Goal: Task Accomplishment & Management: Manage account settings

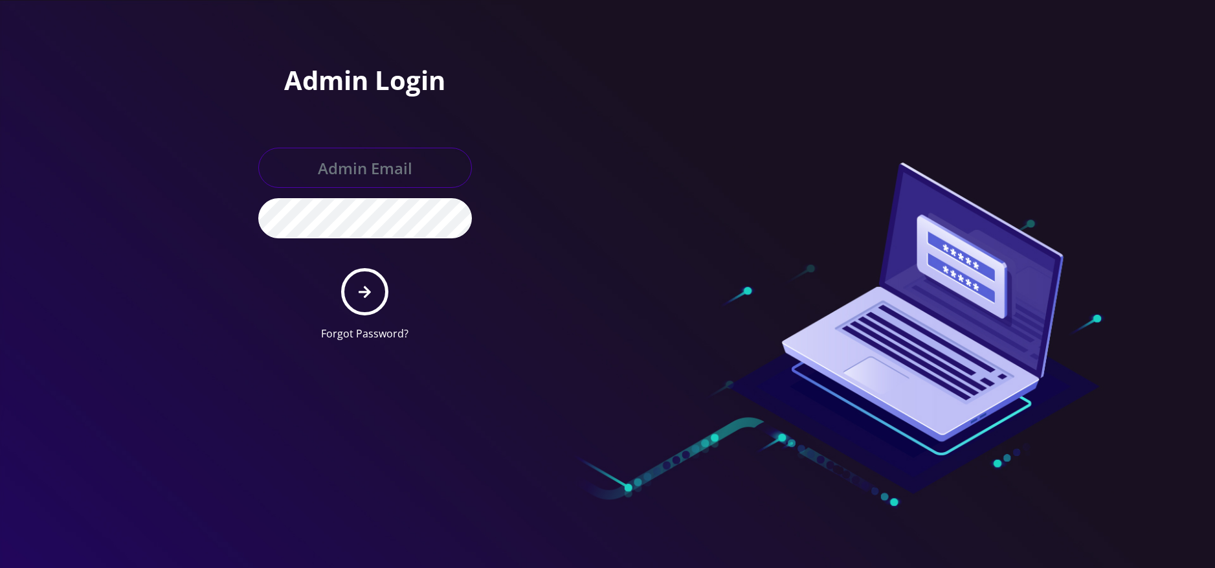
type input "[EMAIL_ADDRESS][DOMAIN_NAME]"
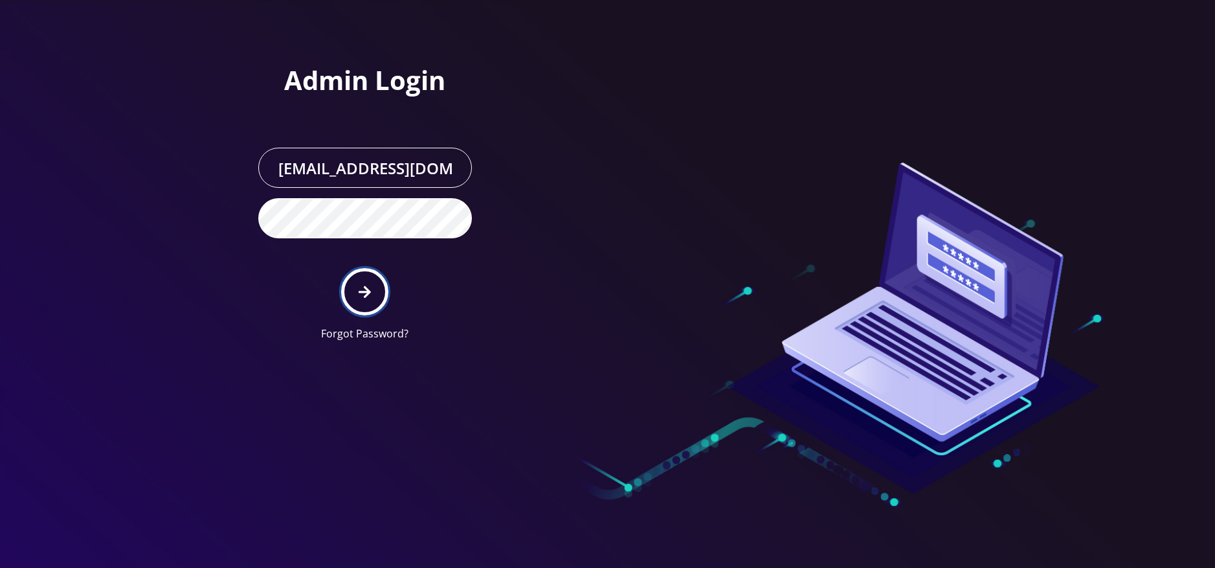
click at [367, 295] on icon "submit" at bounding box center [365, 291] width 12 height 12
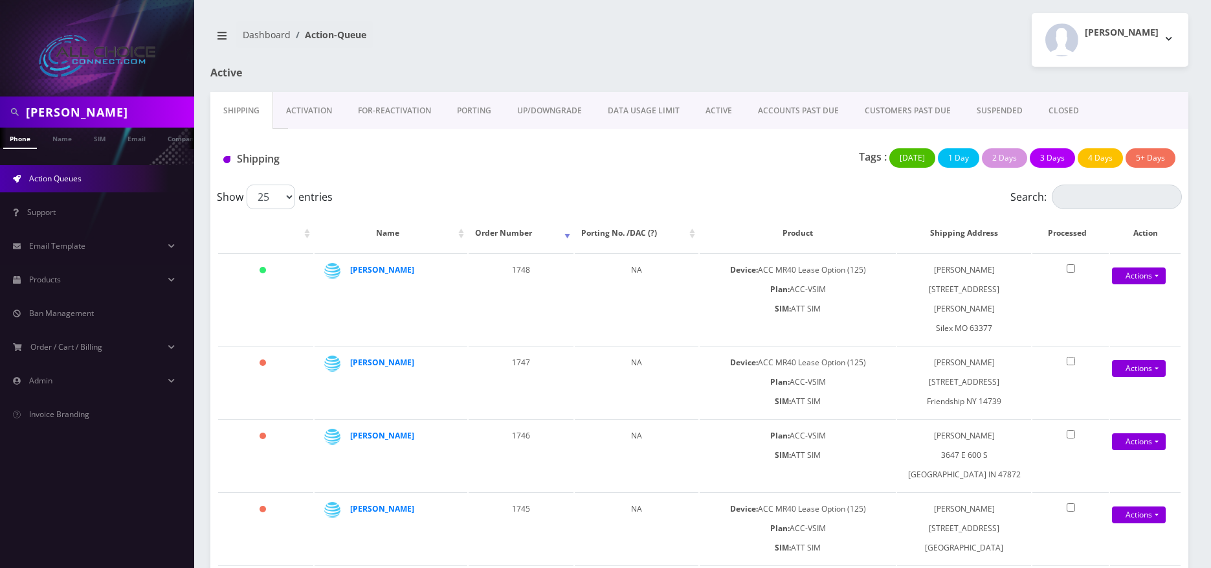
click at [73, 111] on input "hallen" at bounding box center [108, 112] width 165 height 25
type input "chris"
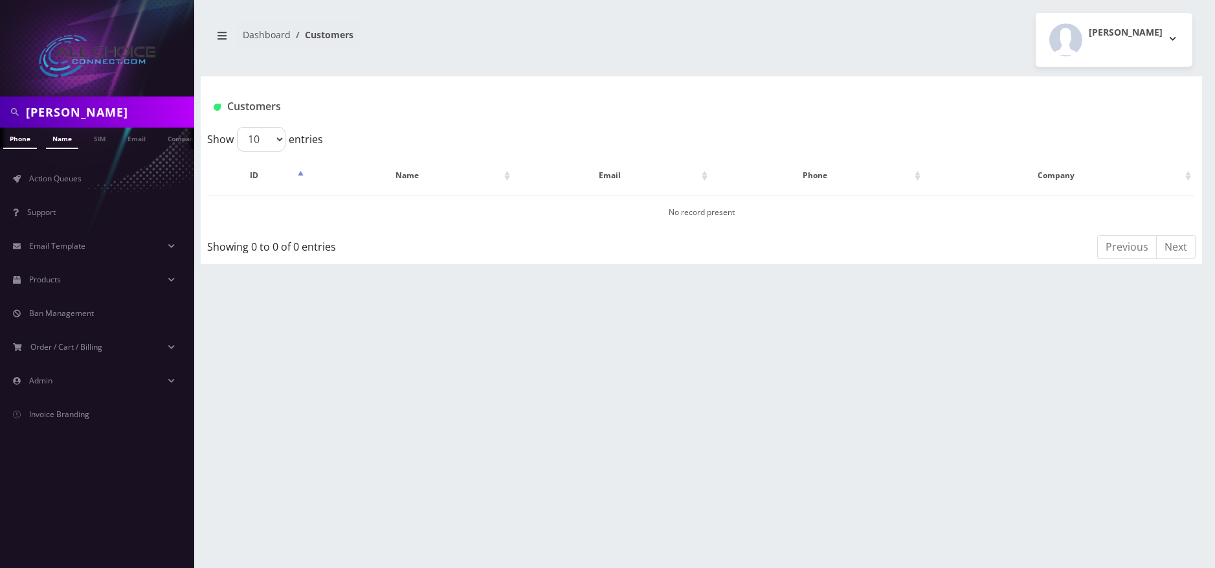
click at [77, 138] on link "Name" at bounding box center [62, 138] width 32 height 21
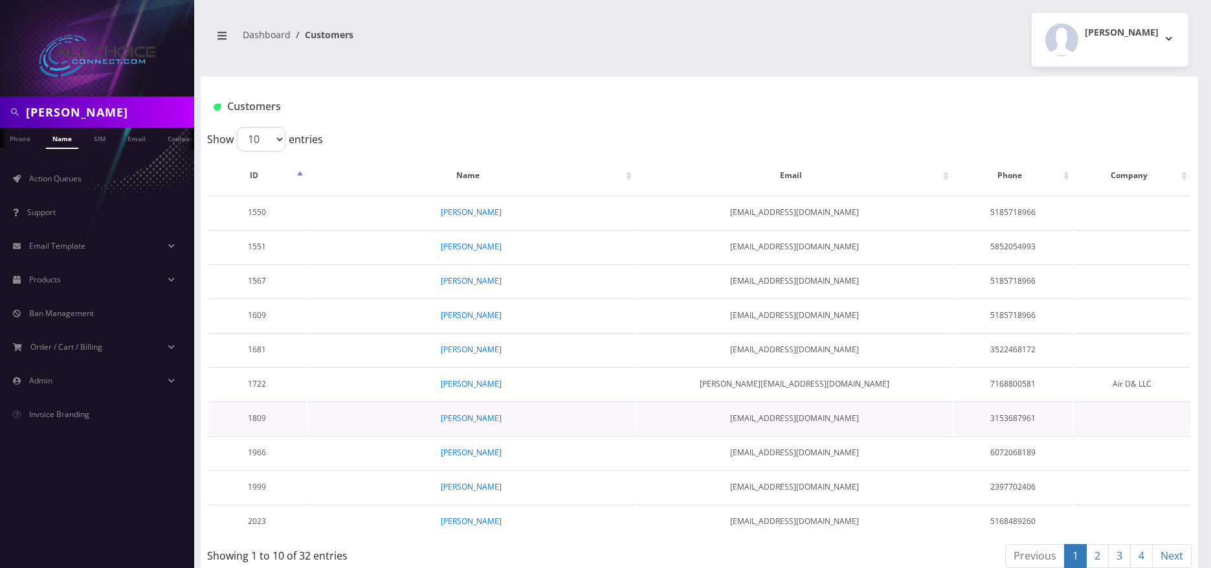
scroll to position [15, 0]
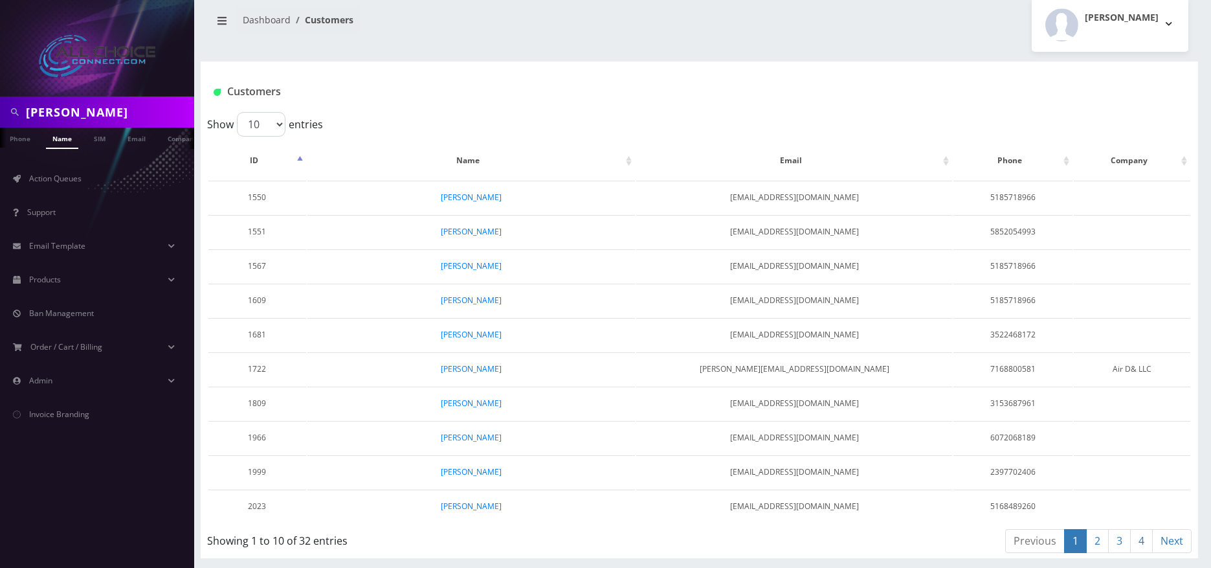
click at [54, 108] on input "[PERSON_NAME]" at bounding box center [108, 112] width 165 height 25
click at [54, 108] on input "chris" at bounding box center [108, 112] width 165 height 25
type input "coleman"
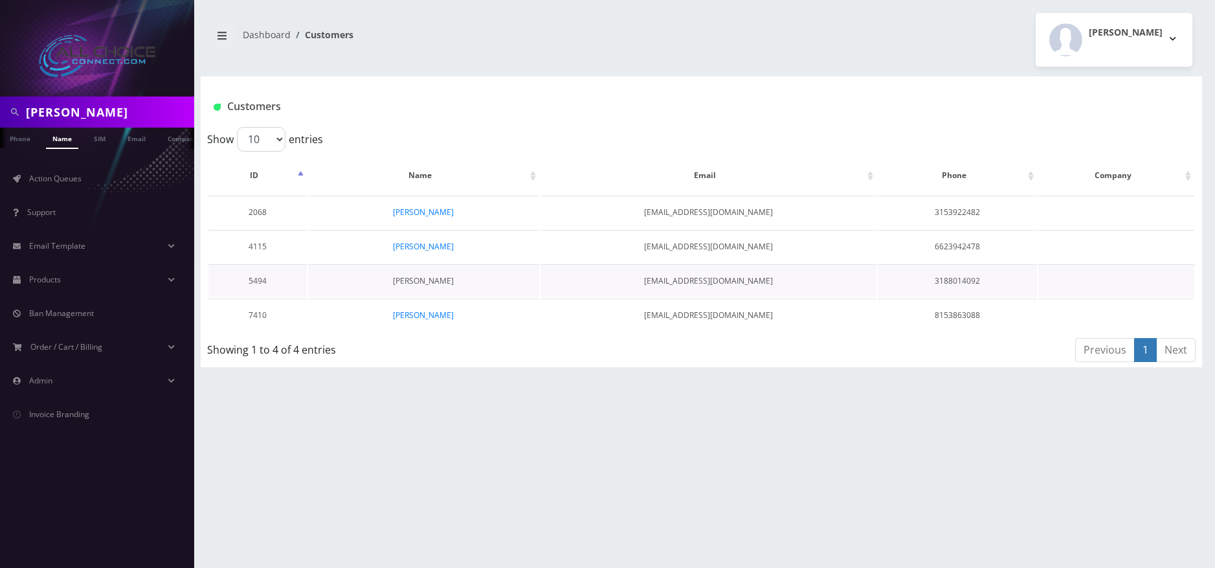
click at [414, 276] on link "[PERSON_NAME]" at bounding box center [423, 280] width 61 height 11
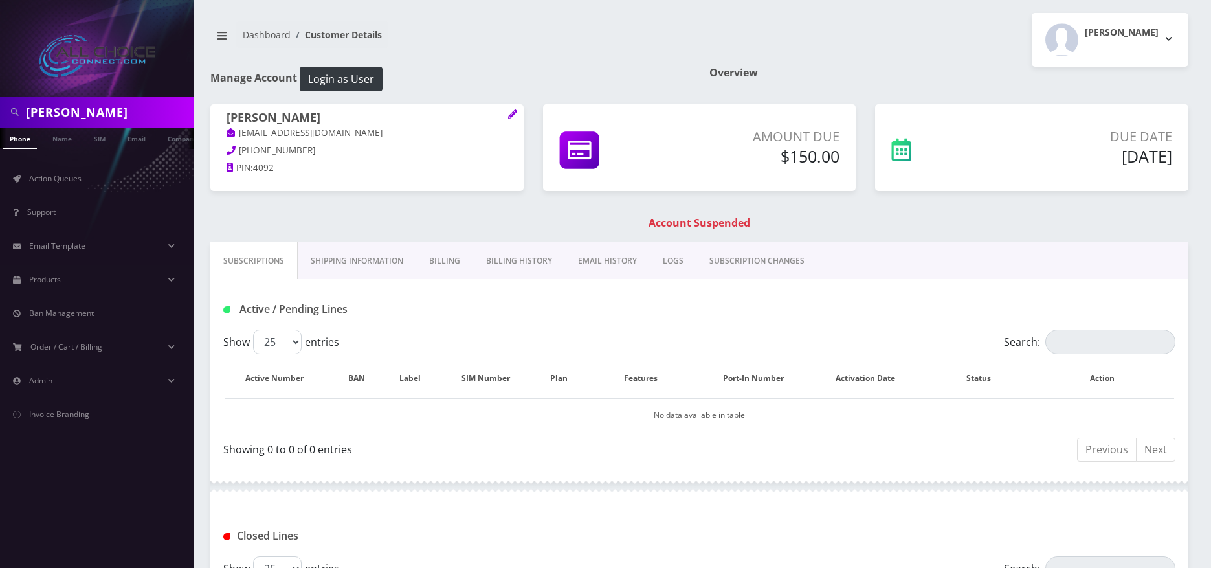
click at [436, 268] on link "Billing" at bounding box center [444, 261] width 57 height 38
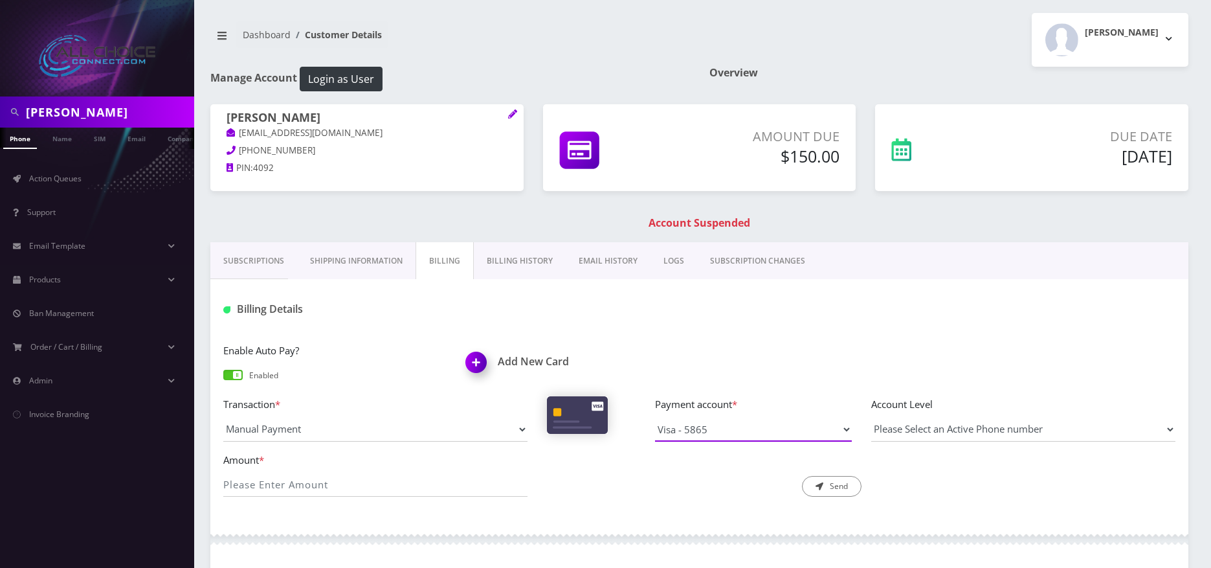
click at [711, 429] on select "Visa - 5865" at bounding box center [753, 429] width 197 height 25
click at [303, 485] on input "Amount *" at bounding box center [375, 484] width 304 height 25
type input "150"
drag, startPoint x: 827, startPoint y: 484, endPoint x: 858, endPoint y: 501, distance: 35.1
click at [828, 484] on button "Send" at bounding box center [832, 486] width 60 height 21
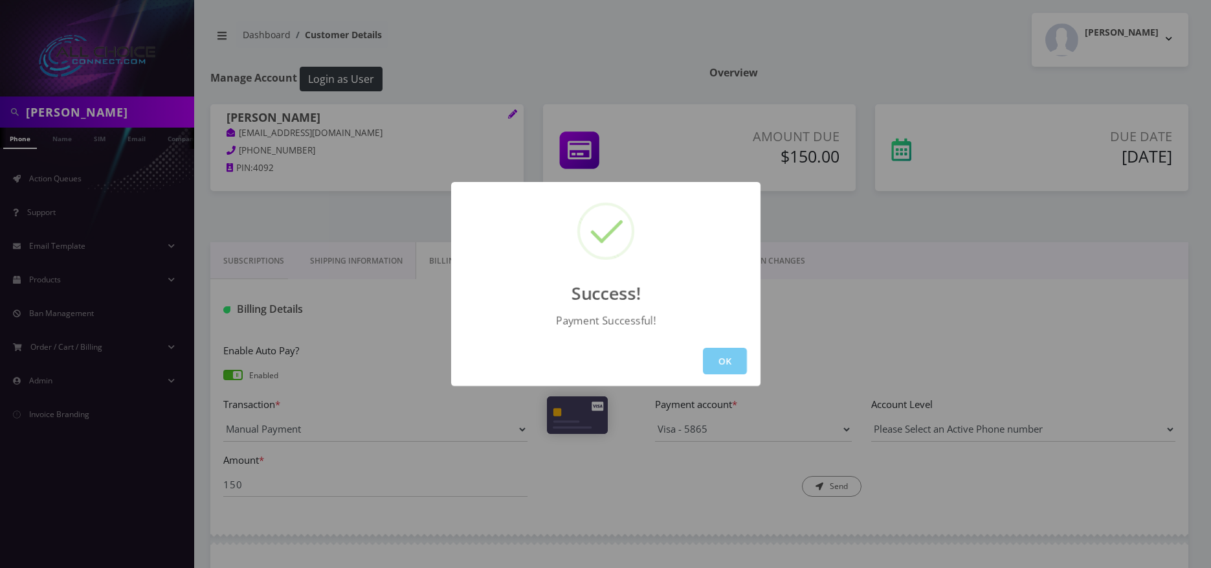
click at [741, 355] on button "OK" at bounding box center [725, 361] width 44 height 27
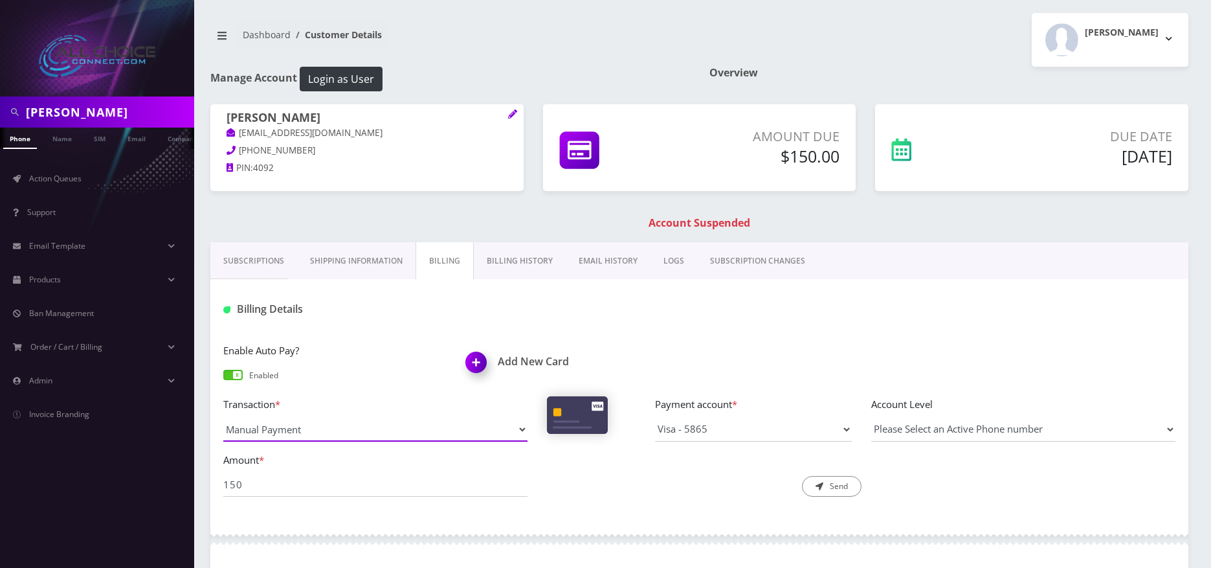
drag, startPoint x: 377, startPoint y: 423, endPoint x: 350, endPoint y: 437, distance: 31.3
click at [366, 428] on select "Manual Payment Custom Charge Manual Credit Custom Invoice" at bounding box center [375, 429] width 304 height 25
select select "Custom Charge"
click at [223, 417] on select "Manual Payment Custom Charge Manual Credit Custom Invoice" at bounding box center [375, 429] width 304 height 25
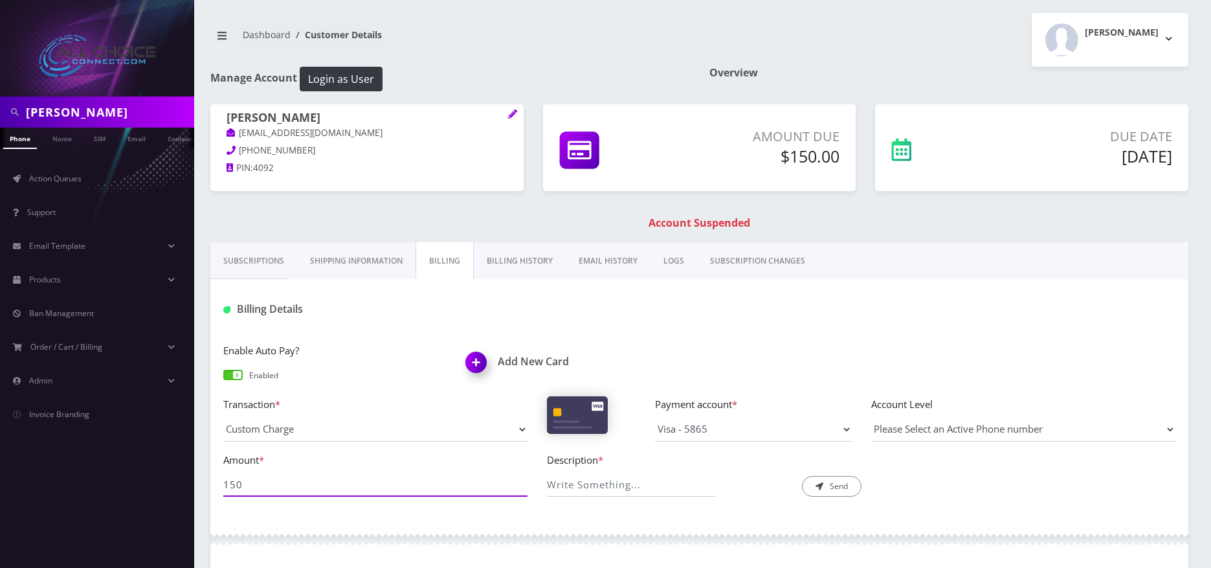
click at [317, 493] on input "150" at bounding box center [375, 484] width 304 height 25
type input "39.99"
click at [840, 480] on button "Send" at bounding box center [832, 486] width 60 height 21
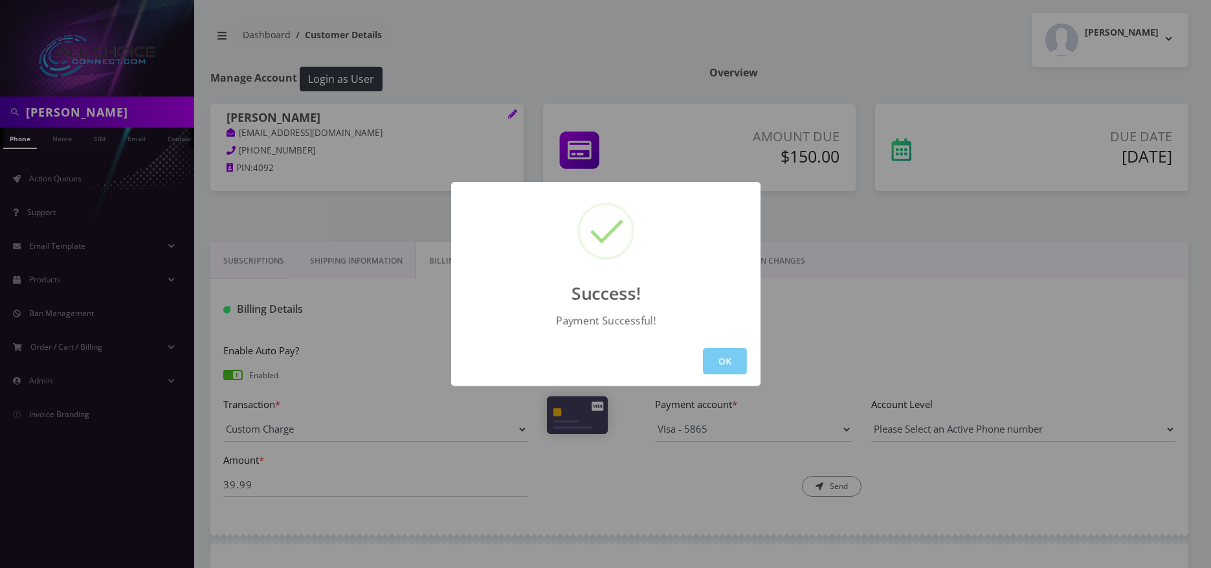
click at [732, 374] on button "OK" at bounding box center [725, 361] width 44 height 27
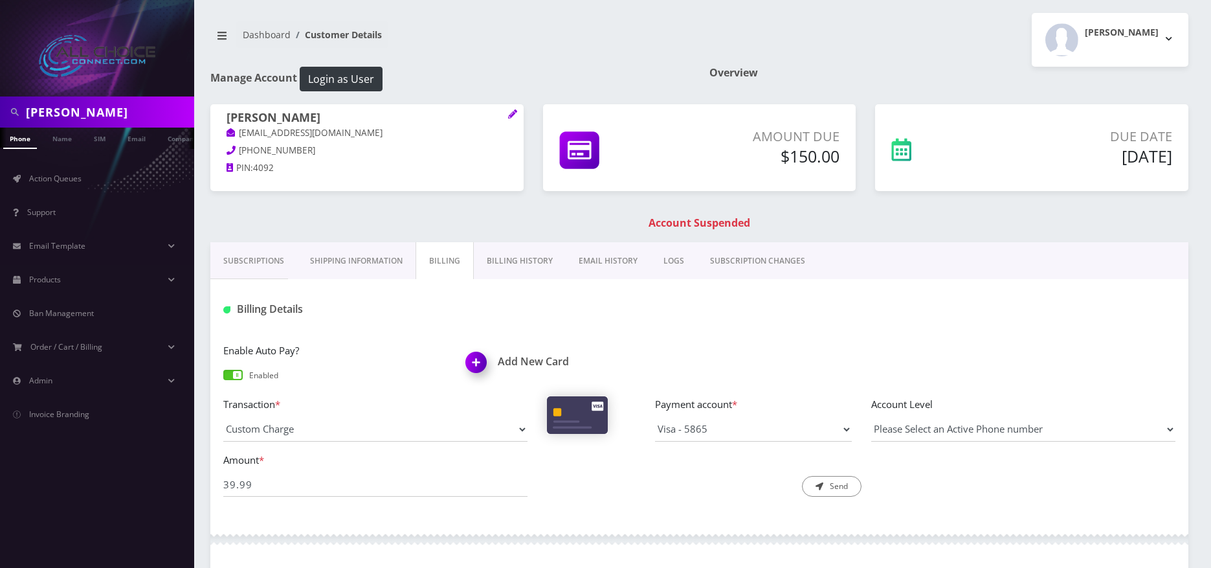
drag, startPoint x: 72, startPoint y: 141, endPoint x: 345, endPoint y: 210, distance: 281.8
click at [73, 141] on link "Name" at bounding box center [62, 138] width 32 height 20
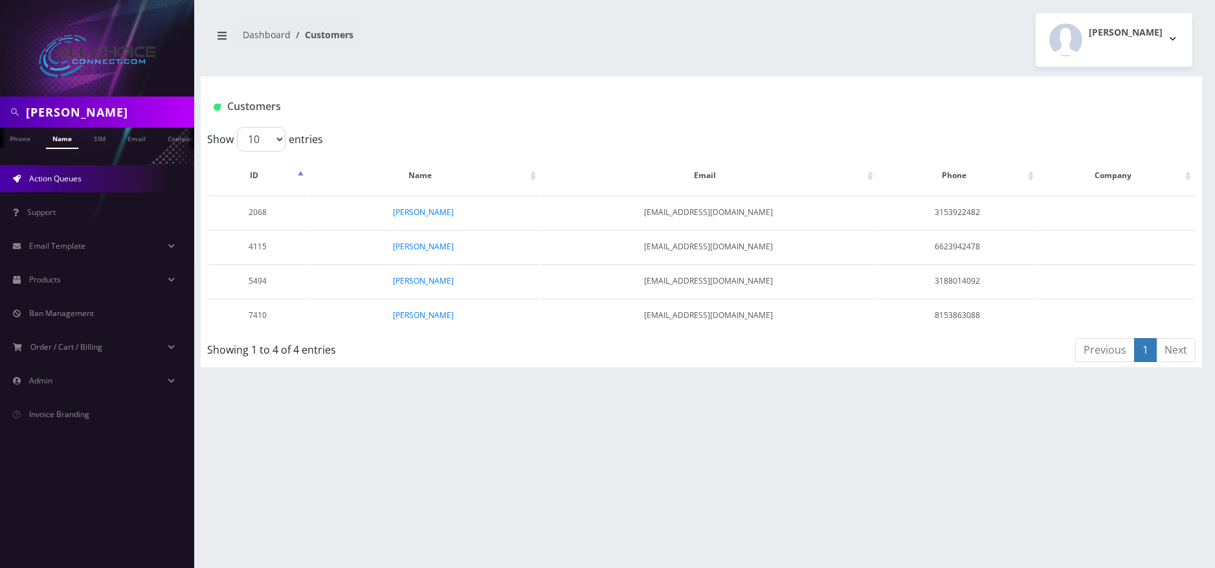
click at [43, 185] on link "Action Queues" at bounding box center [97, 178] width 194 height 27
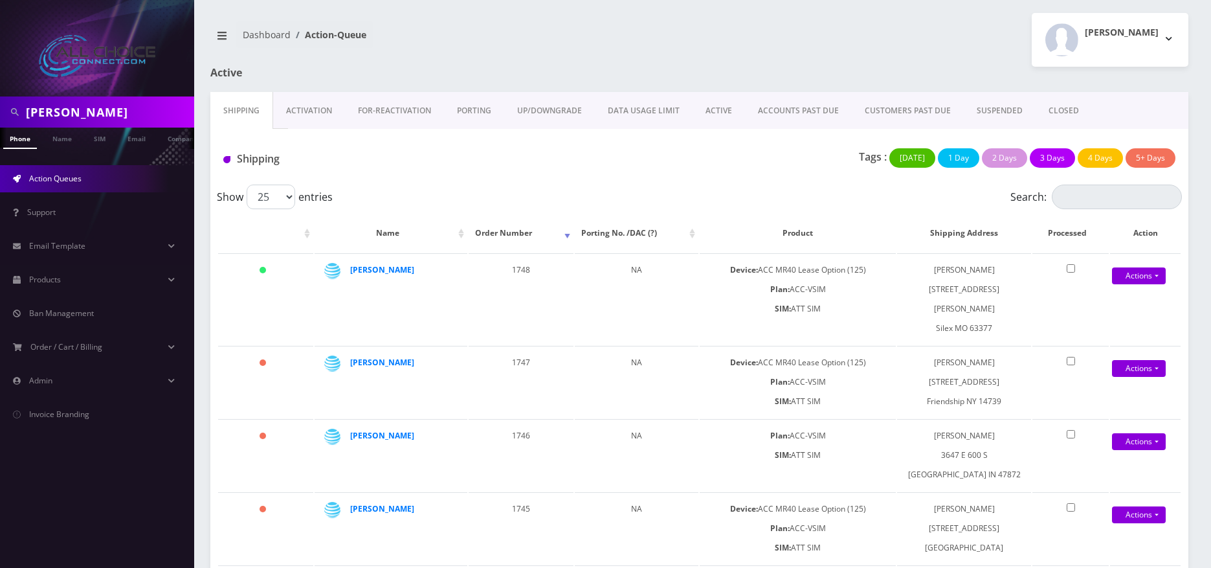
click at [1052, 103] on link "CLOSED" at bounding box center [1064, 111] width 56 height 38
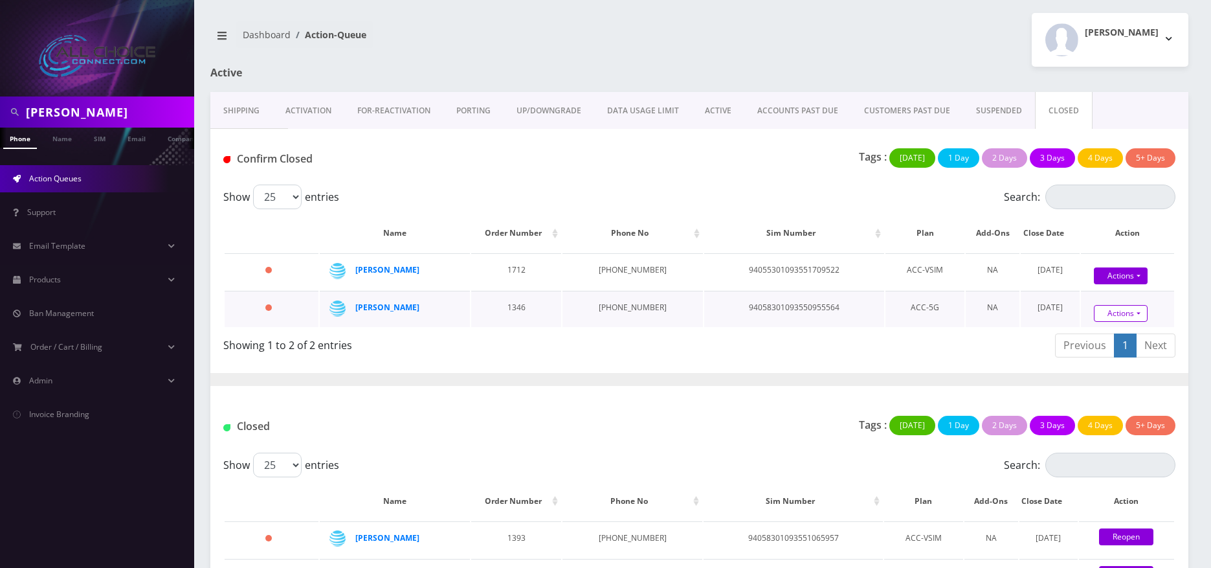
click at [1120, 318] on link "Actions" at bounding box center [1121, 313] width 54 height 17
drag, startPoint x: 1113, startPoint y: 278, endPoint x: 1112, endPoint y: 284, distance: 6.6
click at [1113, 278] on link "Confirm" at bounding box center [1143, 277] width 104 height 17
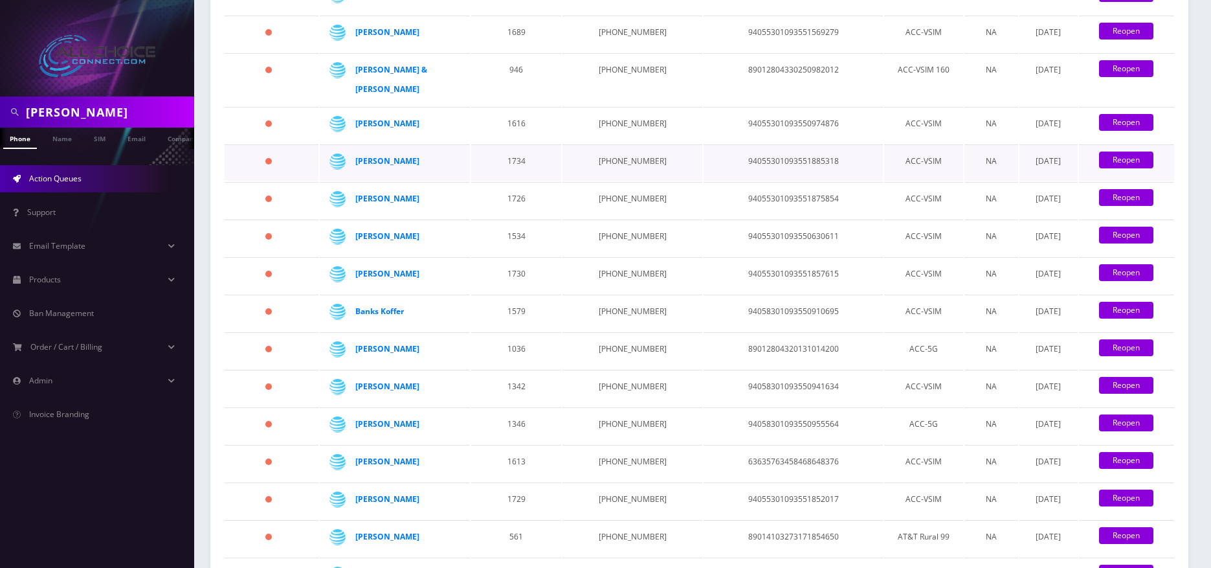
scroll to position [583, 0]
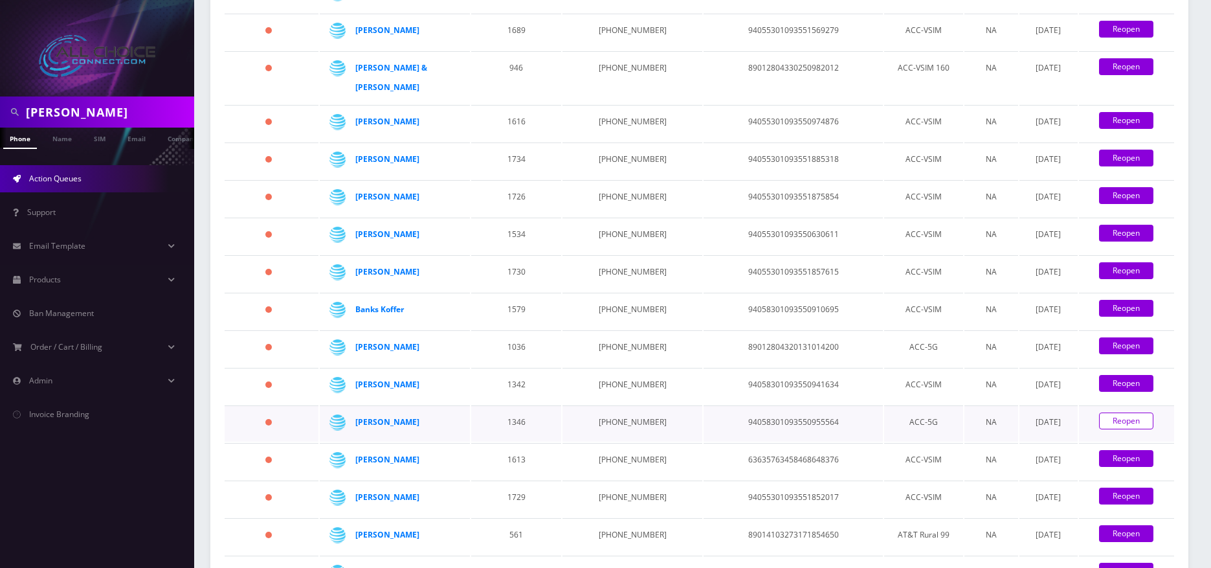
click at [1137, 412] on link "Reopen" at bounding box center [1126, 420] width 54 height 17
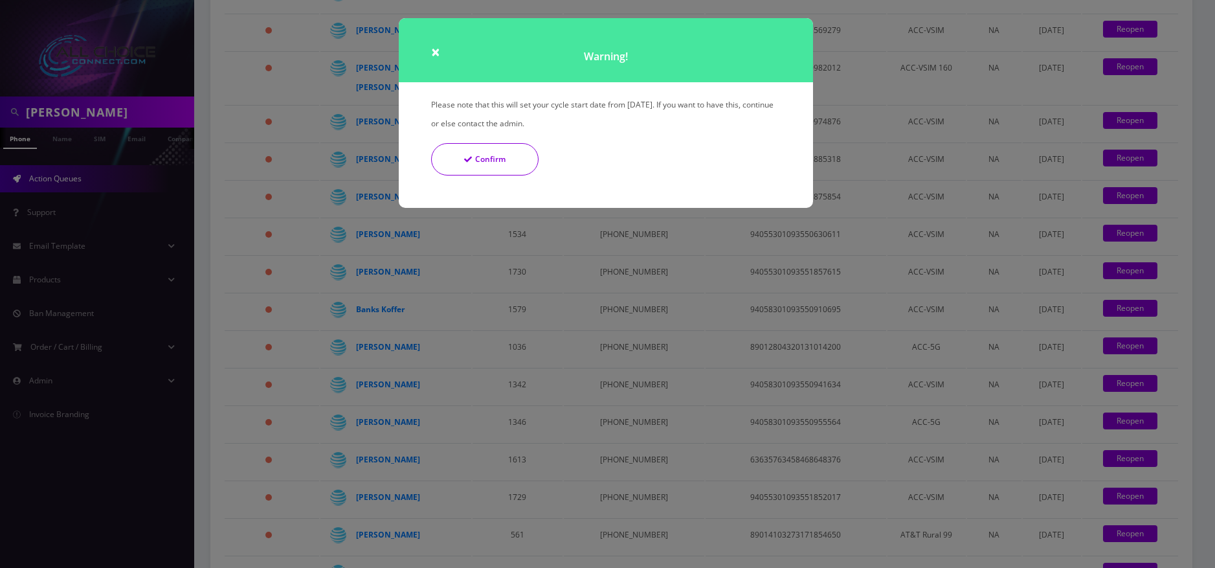
click at [506, 168] on button "Confirm" at bounding box center [484, 159] width 107 height 32
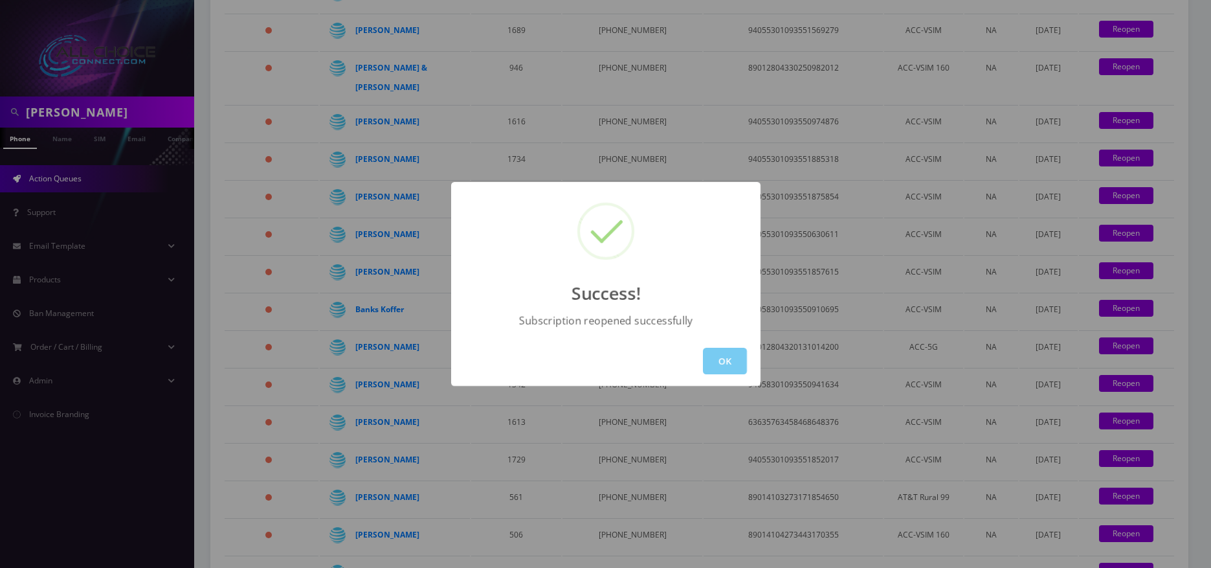
click at [715, 350] on button "OK" at bounding box center [725, 361] width 44 height 27
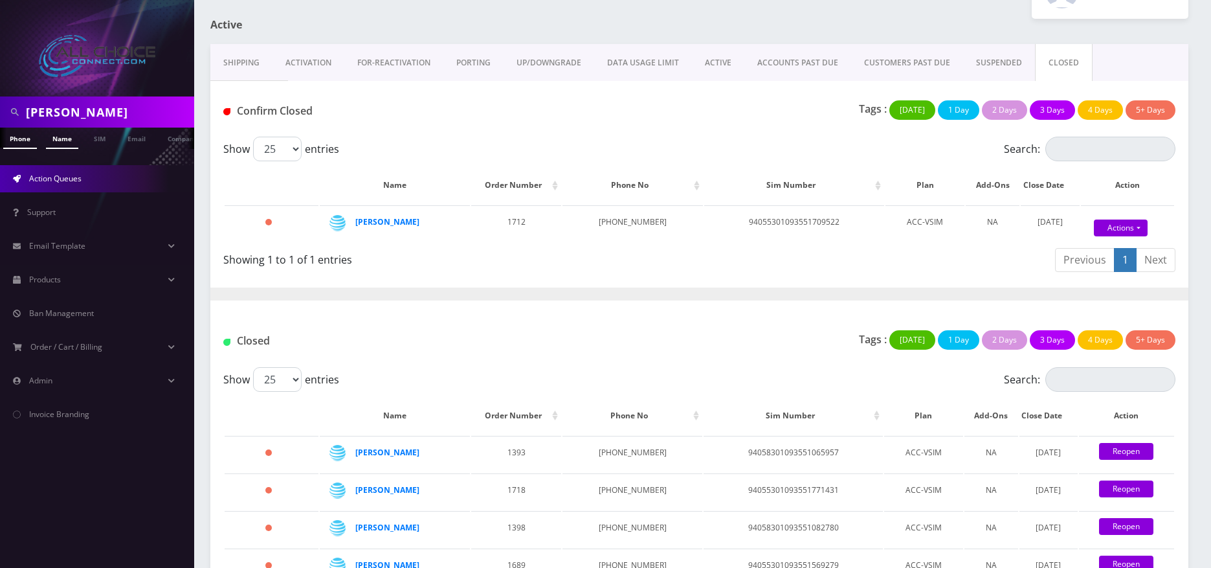
scroll to position [0, 0]
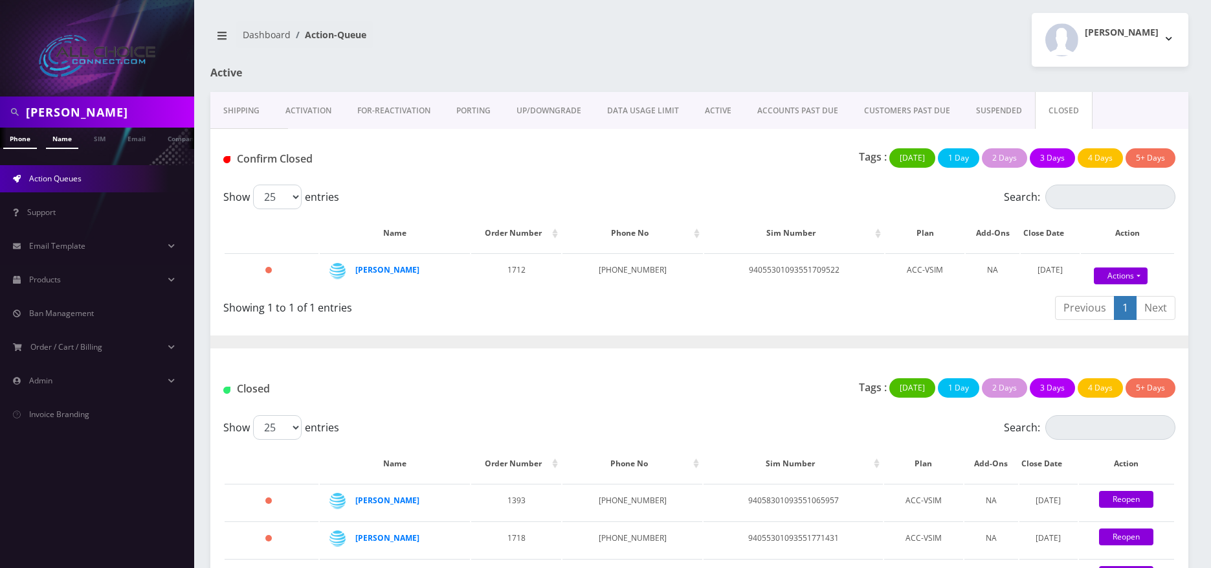
click at [68, 141] on link "Name" at bounding box center [62, 138] width 32 height 21
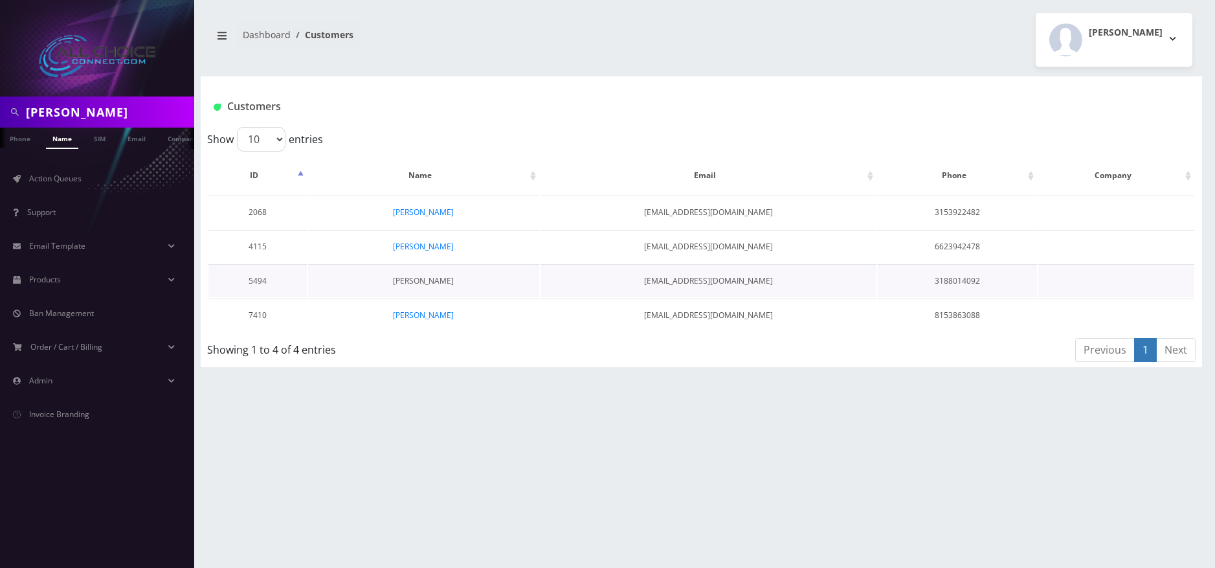
click at [423, 283] on link "[PERSON_NAME]" at bounding box center [423, 280] width 61 height 11
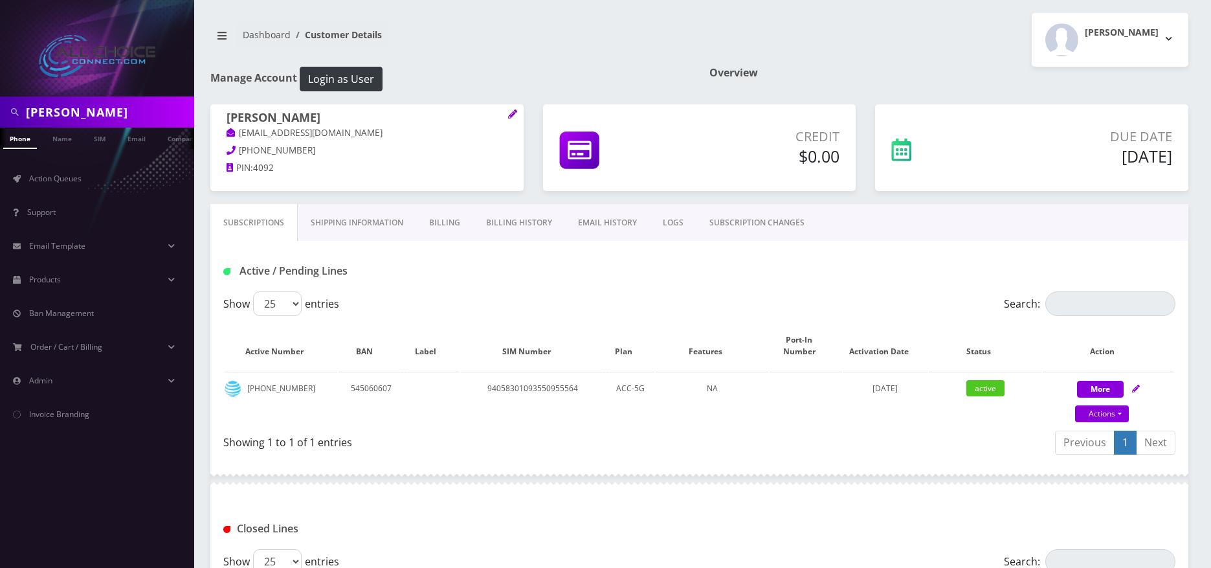
click at [501, 221] on link "Billing History" at bounding box center [519, 223] width 92 height 38
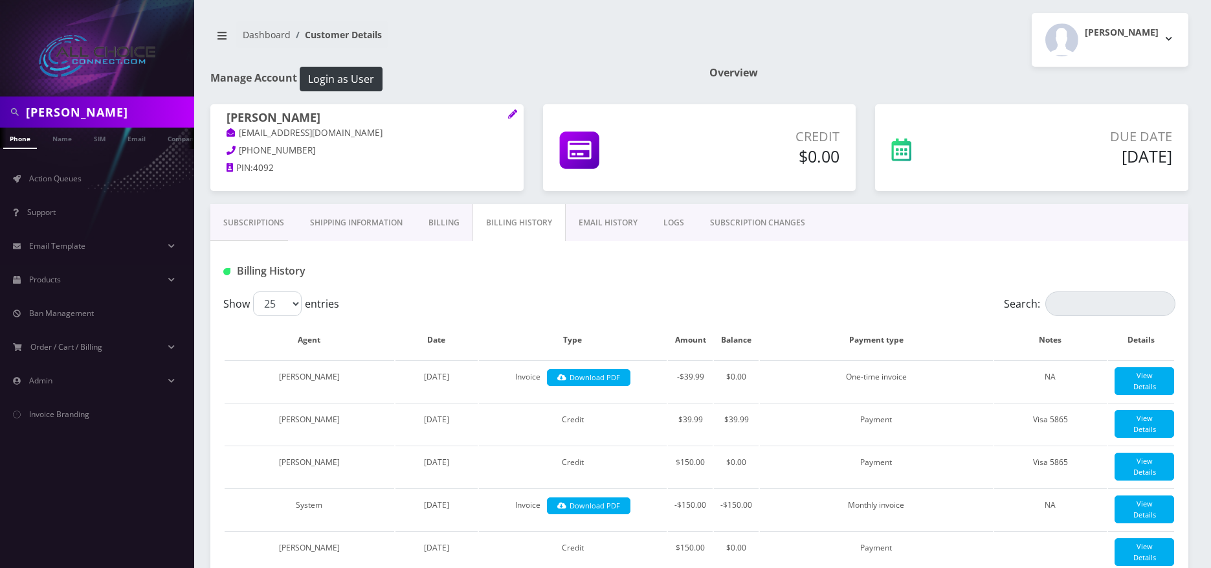
click at [1106, 153] on h5 "[DATE]" at bounding box center [1082, 155] width 181 height 19
click at [1104, 157] on h5 "[DATE]" at bounding box center [1082, 155] width 181 height 19
